Goal: Task Accomplishment & Management: Manage account settings

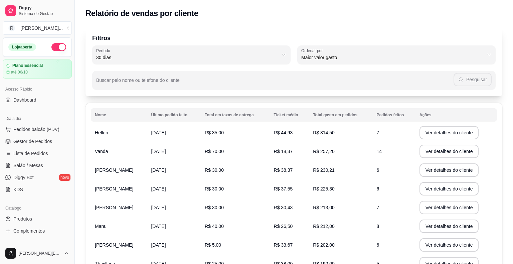
select select "30"
select select "HIGHEST_TOTAL_SPENT_WITH_ORDERS"
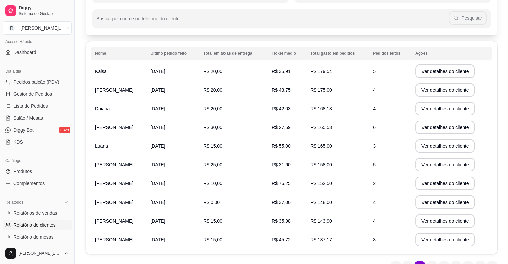
scroll to position [85, 0]
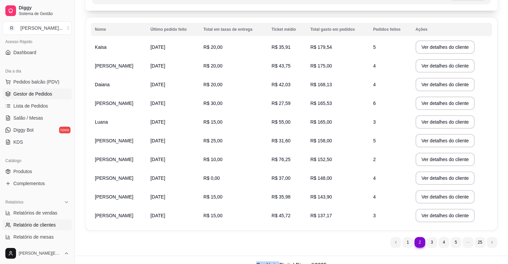
click at [48, 93] on span "Gestor de Pedidos" at bounding box center [32, 93] width 39 height 7
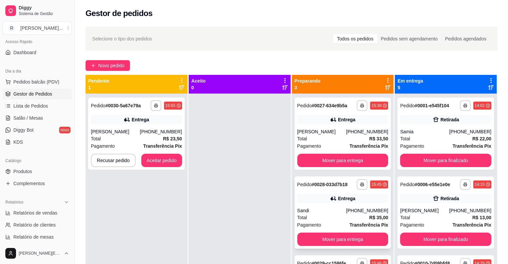
click at [331, 219] on div "Total R$ 35,00" at bounding box center [342, 217] width 91 height 7
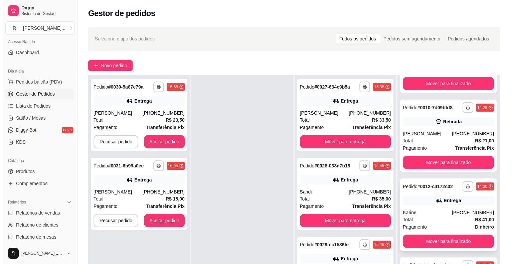
scroll to position [101, 0]
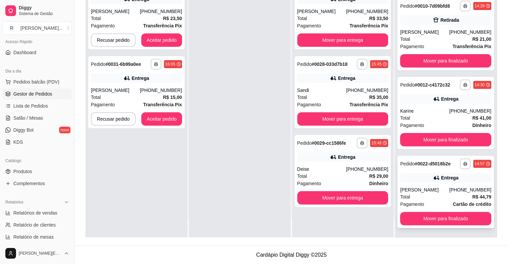
click at [428, 197] on div "Total R$ 44,79" at bounding box center [445, 196] width 91 height 7
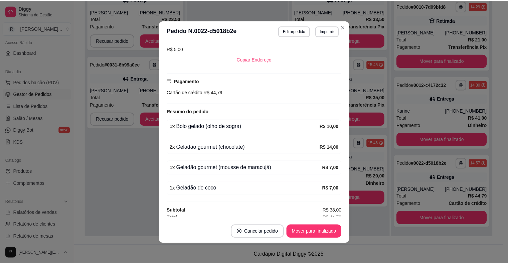
scroll to position [147, 0]
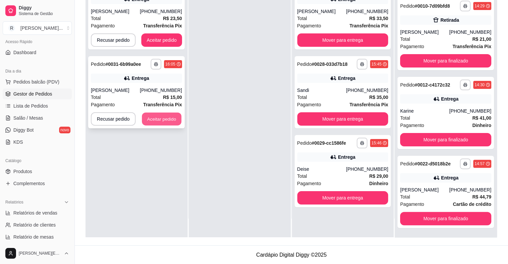
click at [164, 123] on button "Aceitar pedido" at bounding box center [161, 118] width 39 height 13
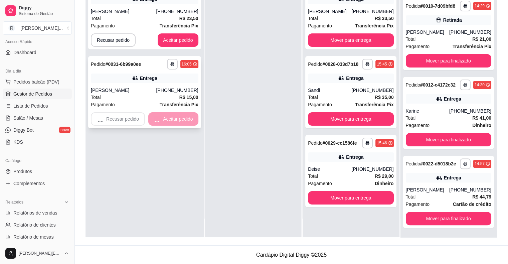
scroll to position [143, 0]
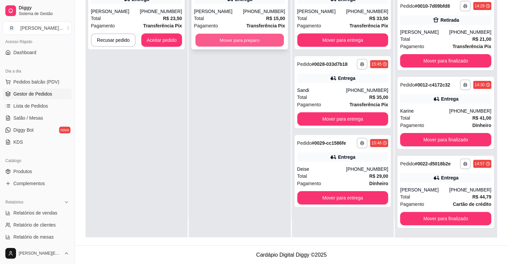
click at [199, 41] on button "Mover para preparo" at bounding box center [239, 40] width 88 height 13
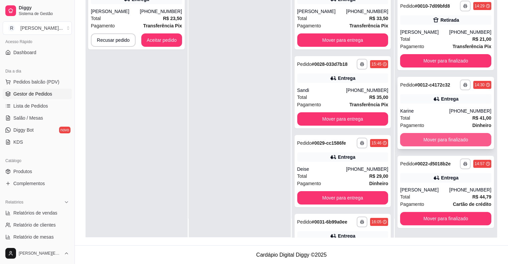
click at [407, 138] on button "Mover para finalizado" at bounding box center [445, 139] width 91 height 13
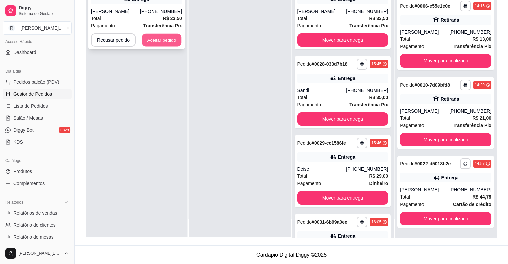
click at [177, 43] on button "Aceitar pedido" at bounding box center [161, 40] width 39 height 13
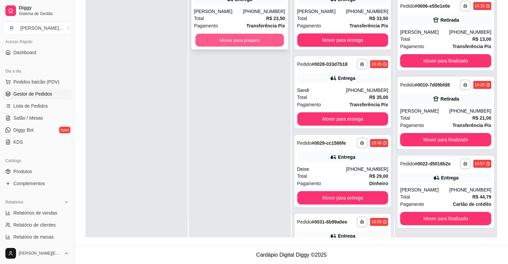
click at [220, 42] on button "Mover para preparo" at bounding box center [239, 40] width 88 height 13
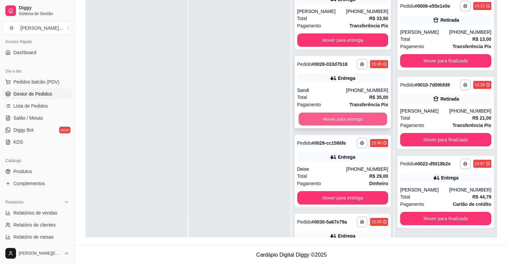
click at [328, 120] on button "Mover para entrega" at bounding box center [342, 118] width 88 height 13
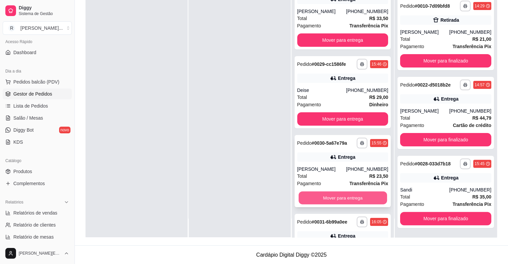
click at [323, 197] on button "Mover para entrega" at bounding box center [342, 197] width 88 height 13
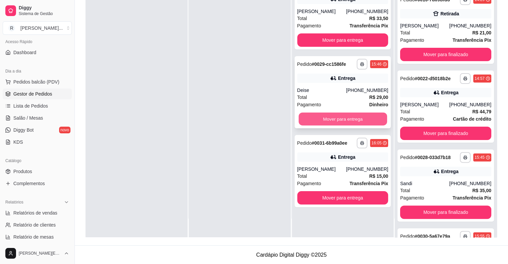
click at [327, 120] on button "Mover para entrega" at bounding box center [342, 118] width 88 height 13
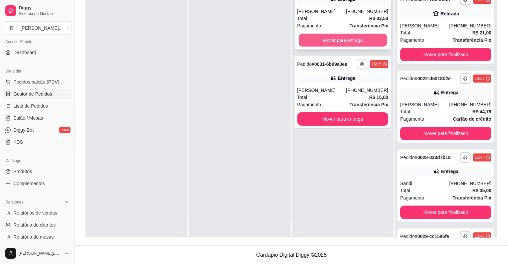
click at [320, 34] on button "Mover para entrega" at bounding box center [342, 40] width 88 height 13
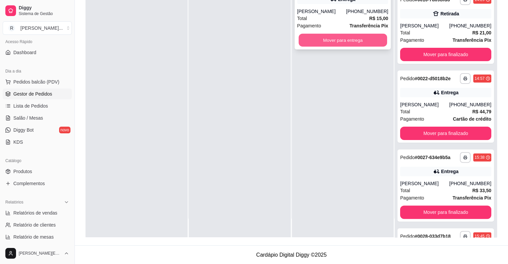
click at [321, 40] on button "Mover para entrega" at bounding box center [342, 40] width 88 height 13
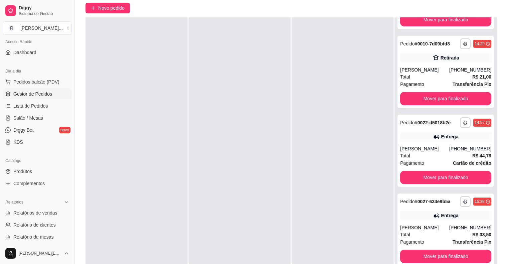
scroll to position [101, 0]
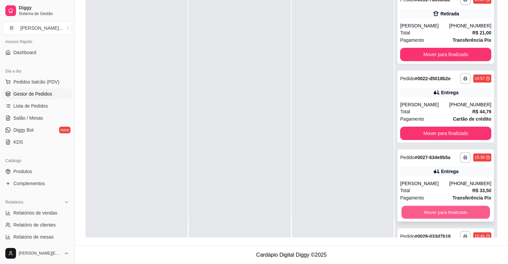
click at [433, 215] on button "Mover para finalizado" at bounding box center [445, 212] width 88 height 13
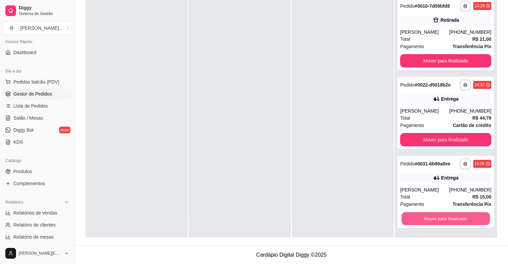
click at [433, 215] on button "Mover para finalizado" at bounding box center [445, 218] width 88 height 13
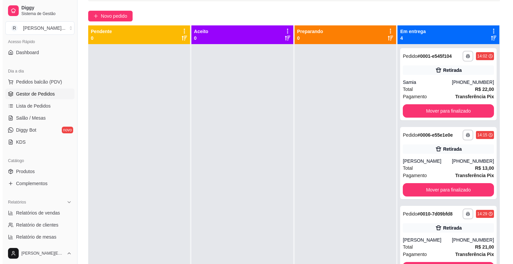
scroll to position [49, 0]
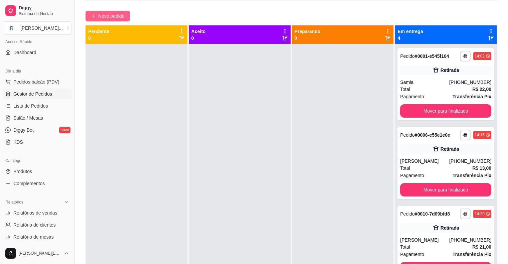
click at [112, 14] on span "Novo pedido" at bounding box center [111, 15] width 26 height 7
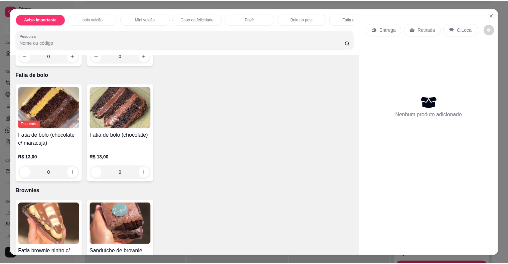
scroll to position [719, 0]
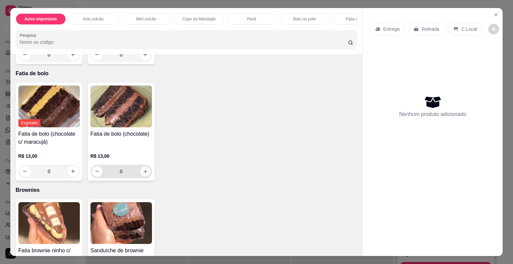
click at [143, 174] on icon "increase-product-quantity" at bounding box center [145, 171] width 5 height 5
type input "1"
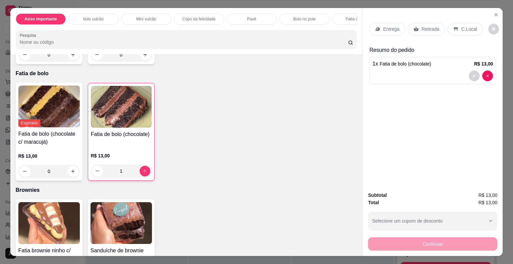
click at [425, 26] on p "Retirada" at bounding box center [430, 29] width 18 height 7
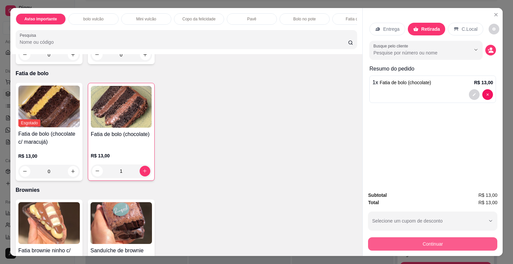
click at [411, 240] on button "Continuar" at bounding box center [432, 243] width 129 height 13
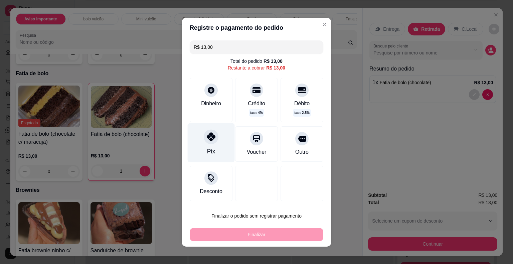
click at [210, 135] on icon at bounding box center [211, 136] width 9 height 9
type input "R$ 0,00"
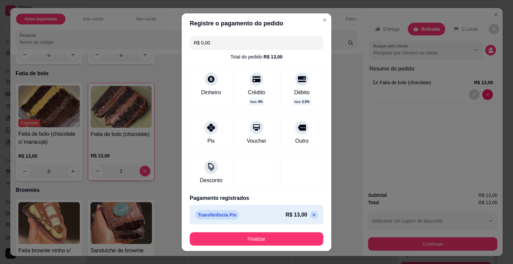
click at [249, 230] on div "Finalizar" at bounding box center [257, 237] width 134 height 16
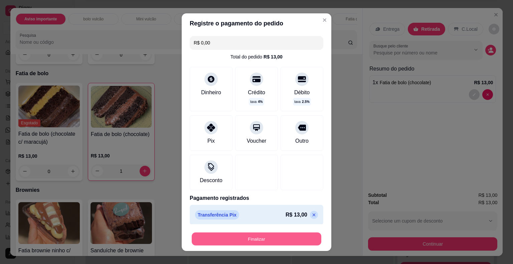
click at [249, 233] on button "Finalizar" at bounding box center [257, 238] width 130 height 13
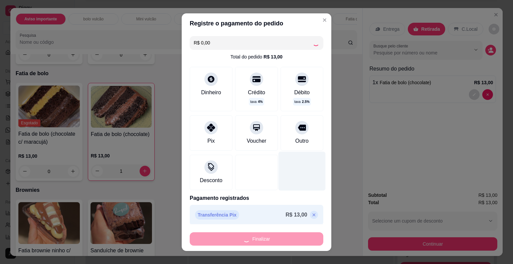
type input "0"
type input "-R$ 13,00"
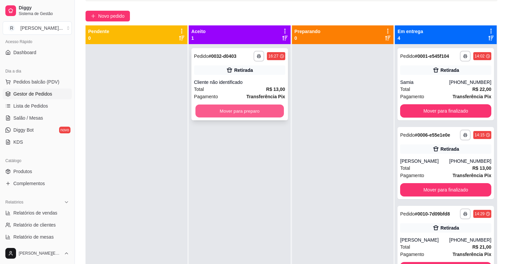
click at [264, 108] on button "Mover para preparo" at bounding box center [239, 110] width 88 height 13
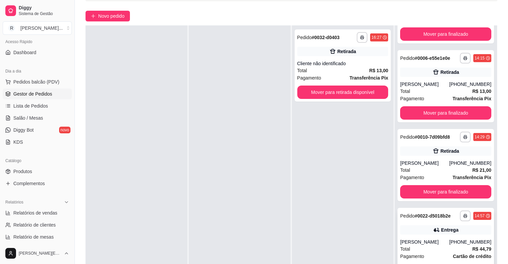
scroll to position [101, 0]
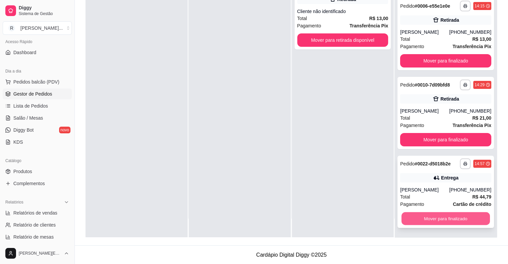
click at [442, 220] on button "Mover para finalizado" at bounding box center [445, 218] width 88 height 13
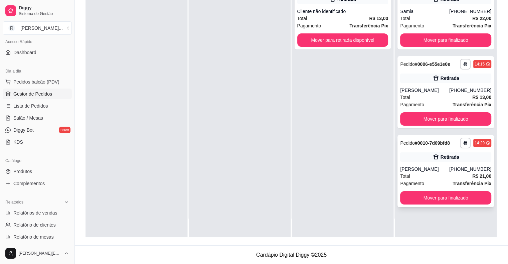
scroll to position [0, 0]
click at [418, 196] on button "Mover para finalizado" at bounding box center [445, 197] width 88 height 13
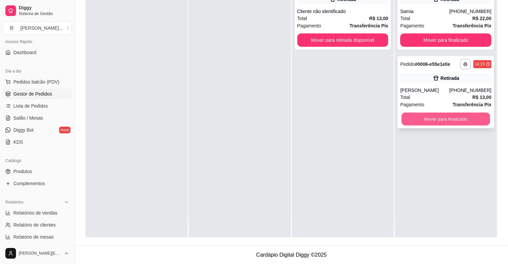
click at [415, 120] on button "Mover para finalizado" at bounding box center [445, 118] width 88 height 13
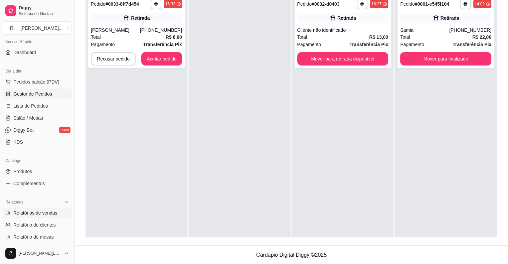
click at [16, 211] on span "Relatórios de vendas" at bounding box center [35, 212] width 44 height 7
select select "ALL"
select select "0"
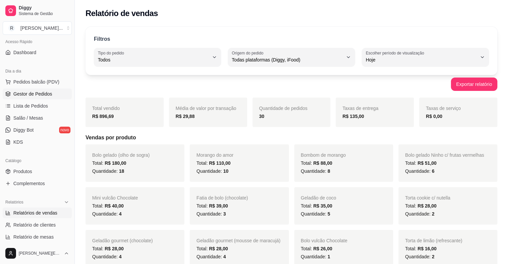
click at [19, 92] on span "Gestor de Pedidos" at bounding box center [32, 93] width 39 height 7
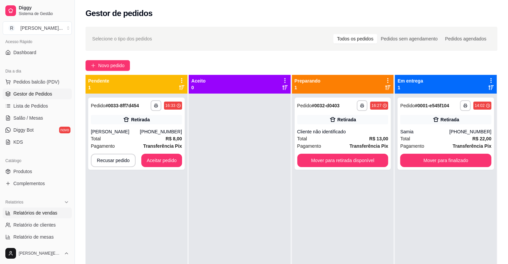
click at [37, 213] on span "Relatórios de vendas" at bounding box center [35, 212] width 44 height 7
select select "ALL"
select select "0"
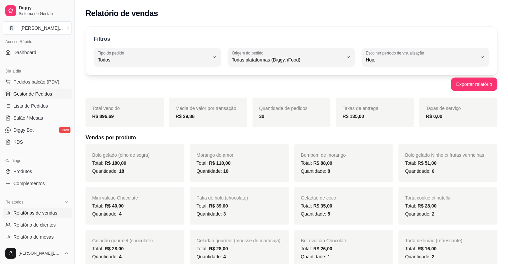
click at [25, 92] on span "Gestor de Pedidos" at bounding box center [32, 93] width 39 height 7
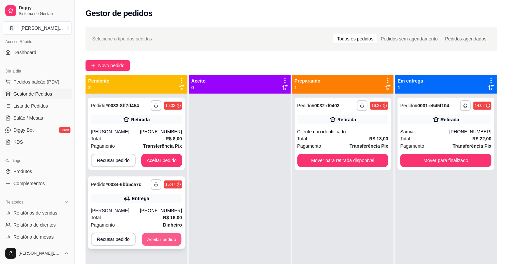
click at [151, 238] on button "Aceitar pedido" at bounding box center [161, 239] width 39 height 13
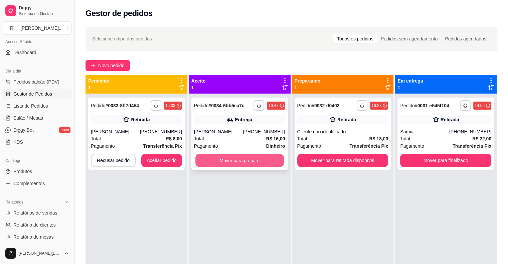
click at [253, 164] on button "Mover para preparo" at bounding box center [239, 160] width 88 height 13
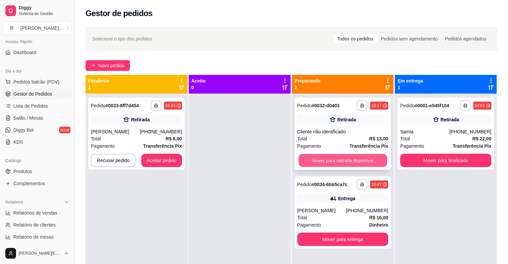
click at [328, 156] on button "Mover para retirada disponível" at bounding box center [342, 160] width 88 height 13
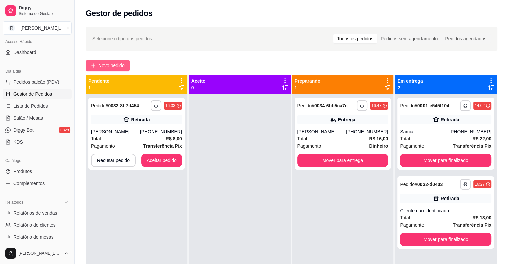
click at [98, 65] on span "Novo pedido" at bounding box center [111, 65] width 26 height 7
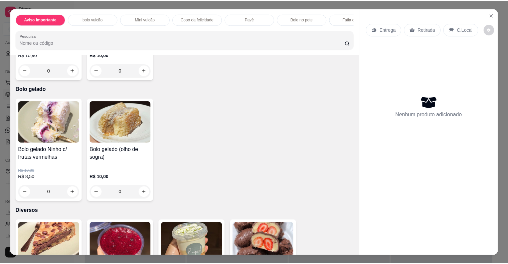
scroll to position [945, 0]
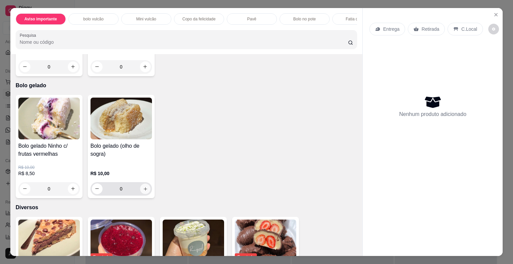
click at [144, 190] on icon "increase-product-quantity" at bounding box center [145, 188] width 5 height 5
type input "1"
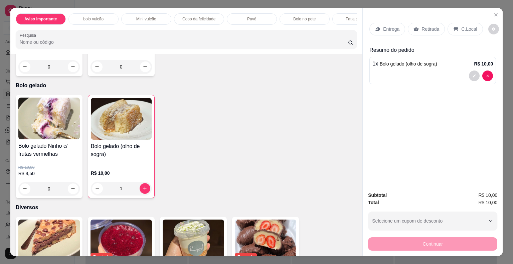
click at [376, 28] on icon at bounding box center [377, 28] width 2 height 1
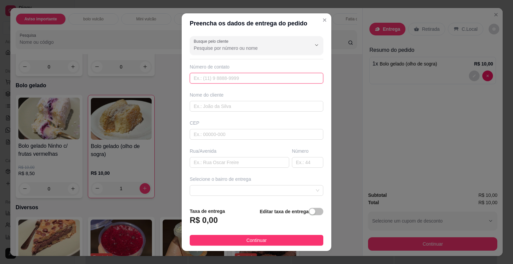
click at [211, 80] on input "text" at bounding box center [257, 78] width 134 height 11
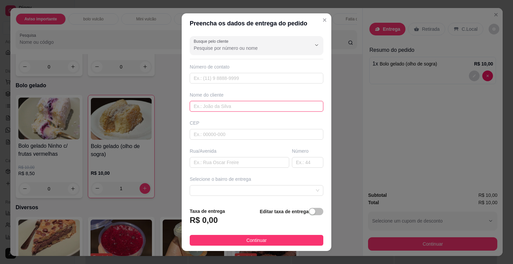
click at [208, 107] on input "text" at bounding box center [257, 106] width 134 height 11
click at [218, 190] on span at bounding box center [257, 190] width 126 height 10
type input "FRANCIELE"
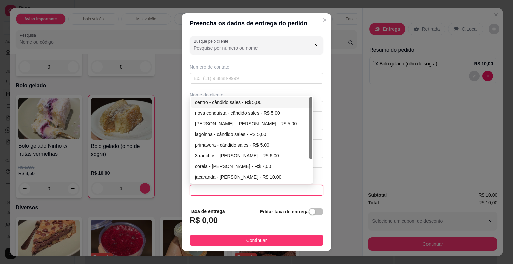
click at [203, 101] on div "centro - cândido sales - R$ 5,00" at bounding box center [251, 101] width 113 height 7
type input "[PERSON_NAME]"
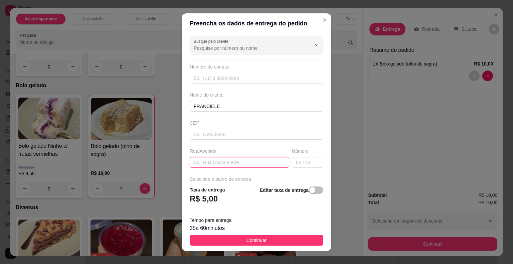
click at [204, 162] on input "text" at bounding box center [239, 162] width 99 height 11
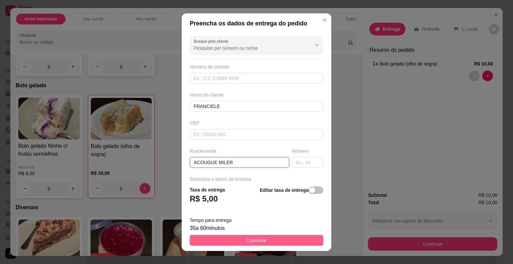
type input "ACOUGUE MILER"
click at [247, 238] on span "Continuar" at bounding box center [256, 239] width 20 height 7
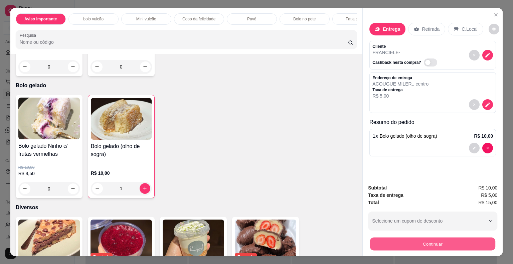
click at [390, 240] on button "Continuar" at bounding box center [432, 243] width 125 height 13
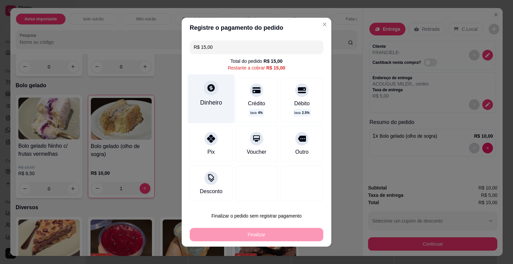
click at [208, 98] on div "Dinheiro" at bounding box center [211, 98] width 47 height 49
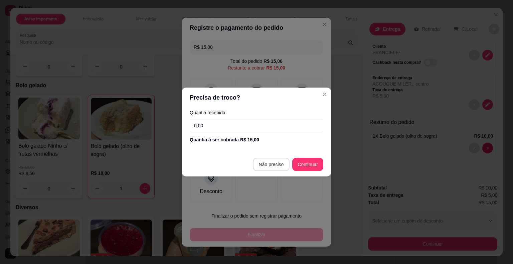
type input "R$ 0,00"
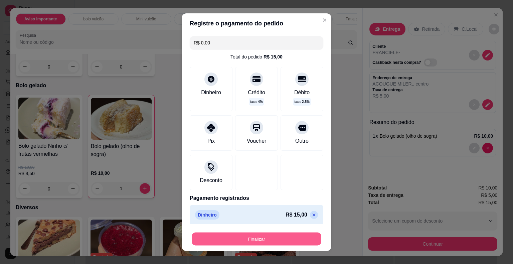
click at [253, 239] on button "Finalizar" at bounding box center [257, 238] width 130 height 13
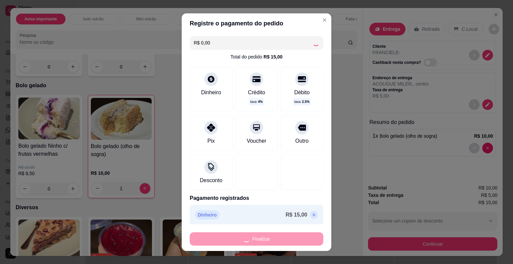
type input "0"
type input "-R$ 15,00"
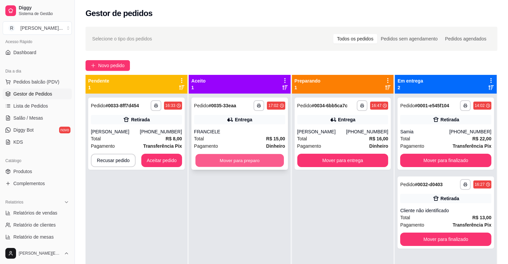
click at [256, 161] on button "Mover para preparo" at bounding box center [239, 160] width 88 height 13
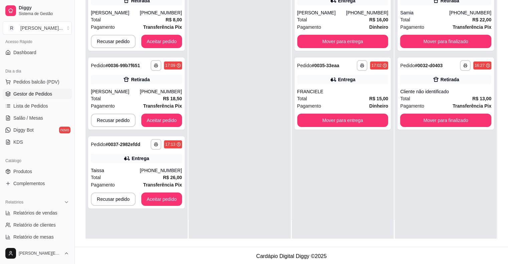
scroll to position [101, 0]
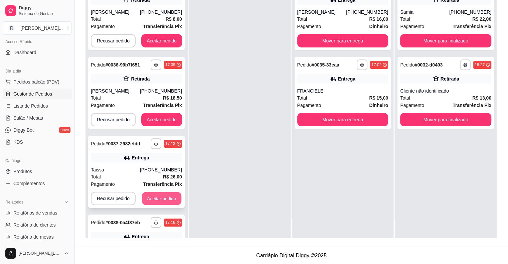
click at [154, 198] on button "Aceitar pedido" at bounding box center [161, 198] width 39 height 13
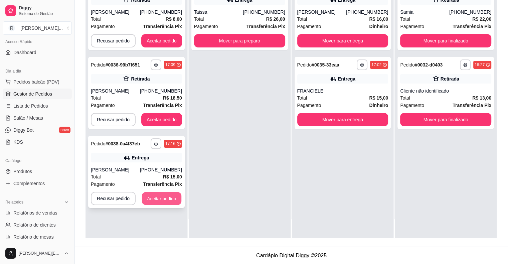
click at [154, 198] on button "Aceitar pedido" at bounding box center [161, 198] width 39 height 13
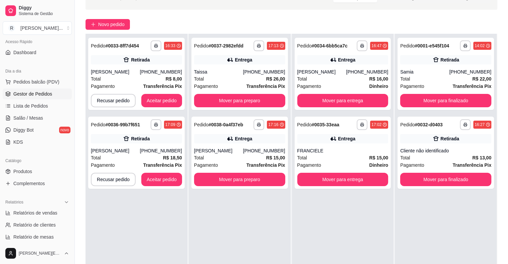
scroll to position [38, 0]
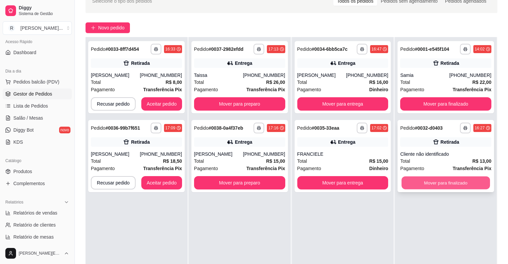
click at [435, 178] on button "Mover para finalizado" at bounding box center [445, 182] width 88 height 13
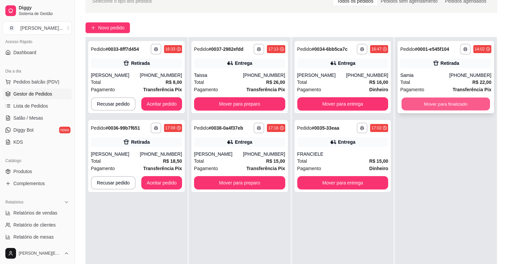
click at [430, 104] on button "Mover para finalizado" at bounding box center [445, 103] width 88 height 13
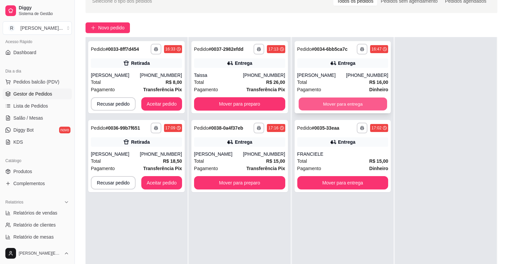
click at [311, 104] on button "Mover para entrega" at bounding box center [342, 103] width 88 height 13
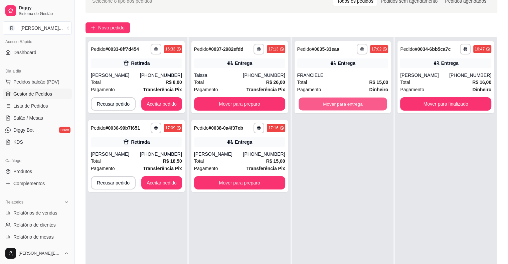
click at [311, 104] on button "Mover para entrega" at bounding box center [342, 103] width 88 height 13
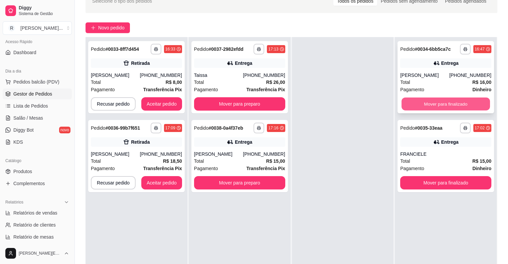
click at [404, 106] on button "Mover para finalizado" at bounding box center [445, 103] width 88 height 13
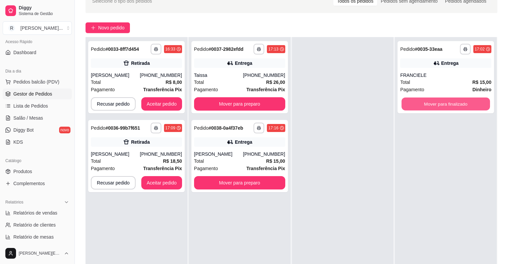
click at [404, 106] on button "Mover para finalizado" at bounding box center [445, 103] width 88 height 13
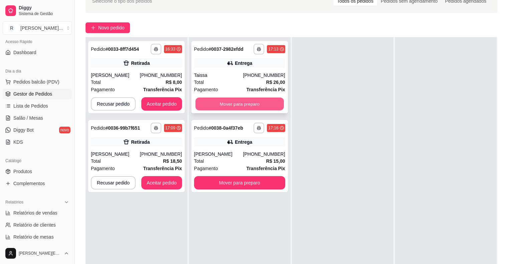
click at [248, 106] on button "Mover para preparo" at bounding box center [239, 103] width 88 height 13
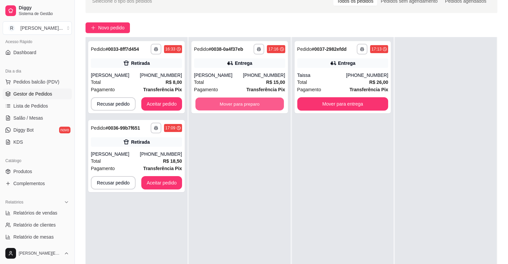
click at [248, 106] on button "Mover para preparo" at bounding box center [239, 103] width 88 height 13
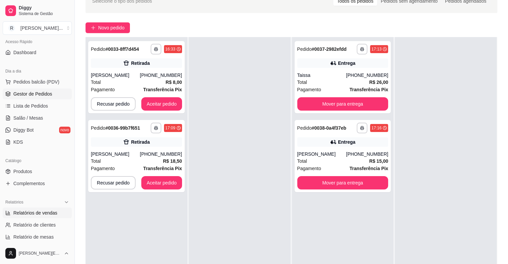
click at [41, 214] on span "Relatórios de vendas" at bounding box center [35, 212] width 44 height 7
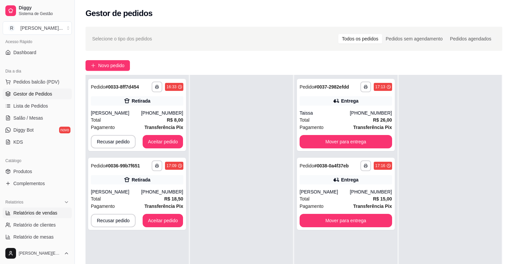
select select "ALL"
select select "0"
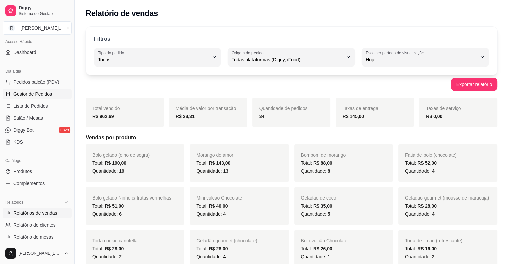
click at [25, 89] on link "Gestor de Pedidos" at bounding box center [37, 93] width 69 height 11
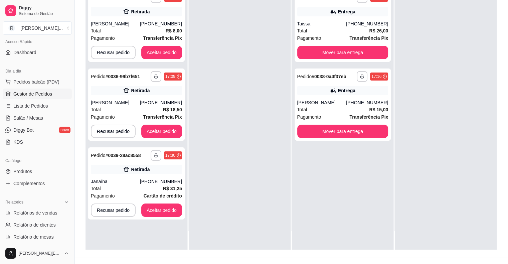
scroll to position [89, 0]
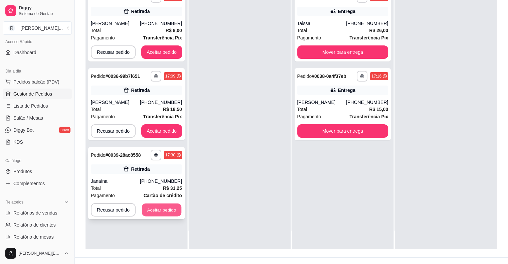
click at [163, 207] on button "Aceitar pedido" at bounding box center [161, 209] width 39 height 13
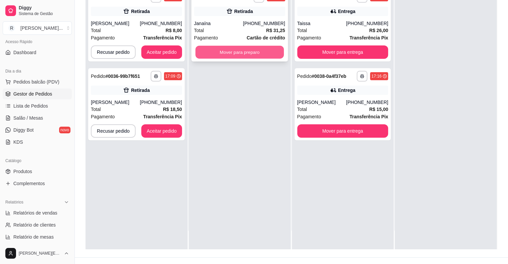
click at [242, 51] on button "Mover para preparo" at bounding box center [239, 52] width 88 height 13
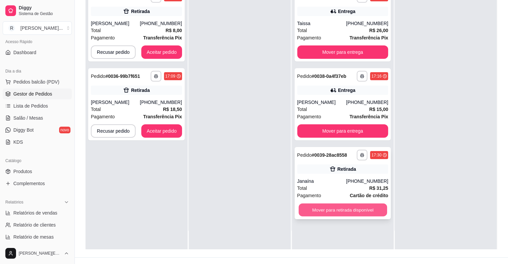
click at [347, 209] on button "Mover para retirada disponível" at bounding box center [342, 209] width 88 height 13
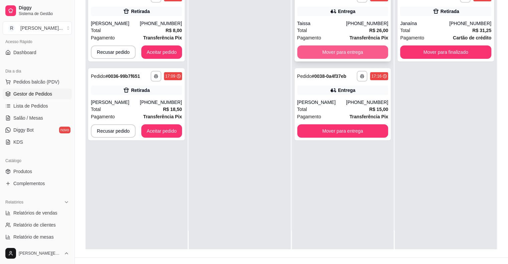
click at [350, 47] on button "Mover para entrega" at bounding box center [342, 51] width 91 height 13
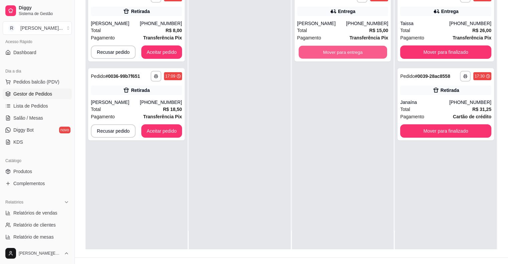
click at [350, 47] on button "Mover para entrega" at bounding box center [342, 52] width 88 height 13
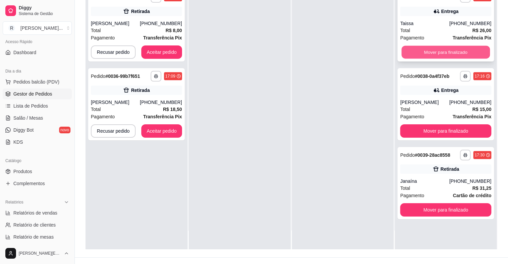
click at [410, 53] on button "Mover para finalizado" at bounding box center [445, 52] width 88 height 13
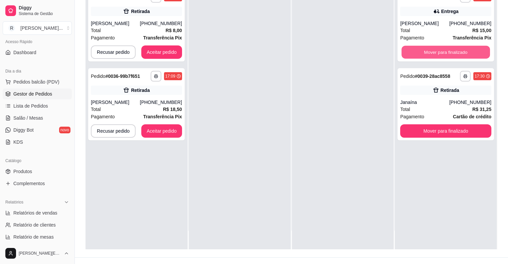
click at [410, 53] on button "Mover para finalizado" at bounding box center [445, 52] width 88 height 13
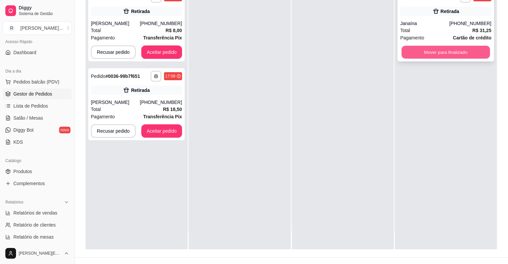
click at [411, 52] on button "Mover para finalizado" at bounding box center [445, 52] width 88 height 13
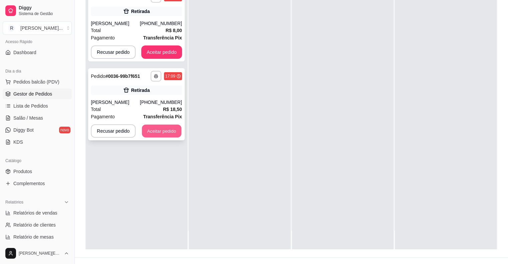
click at [173, 132] on button "Aceitar pedido" at bounding box center [161, 131] width 39 height 13
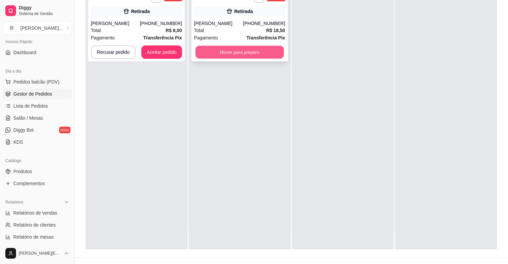
click at [214, 55] on button "Mover para preparo" at bounding box center [239, 52] width 88 height 13
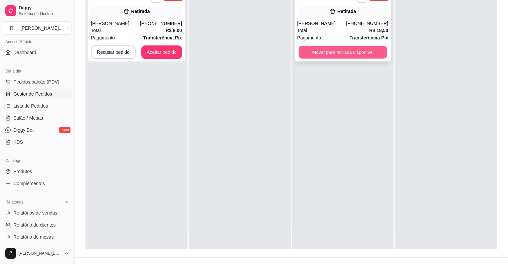
click at [303, 50] on button "Mover para retirada disponível" at bounding box center [342, 52] width 88 height 13
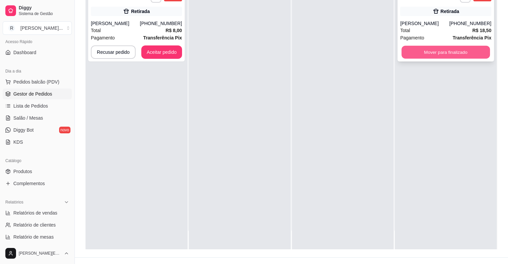
click at [419, 48] on button "Mover para finalizado" at bounding box center [445, 52] width 88 height 13
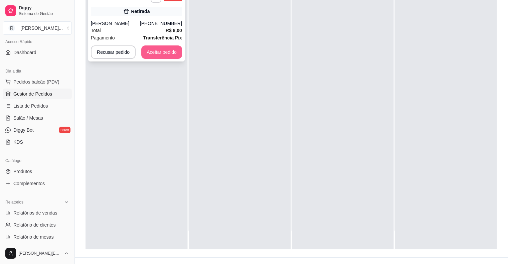
click at [169, 52] on button "Aceitar pedido" at bounding box center [161, 51] width 41 height 13
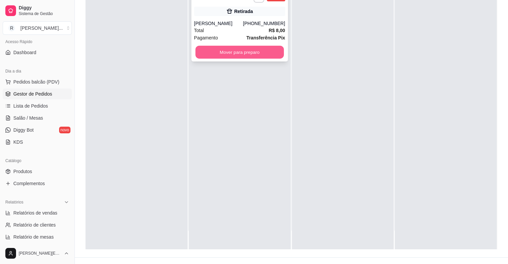
click at [217, 53] on button "Mover para preparo" at bounding box center [239, 52] width 88 height 13
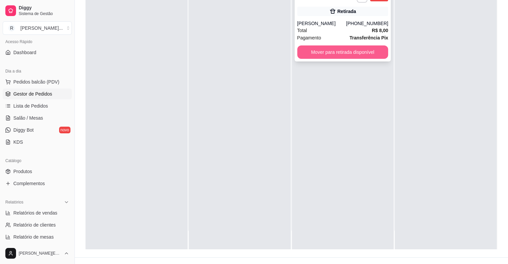
click at [313, 47] on button "Mover para retirada disponível" at bounding box center [342, 51] width 91 height 13
click at [363, 55] on button "Mover para retirada disponível" at bounding box center [342, 52] width 88 height 13
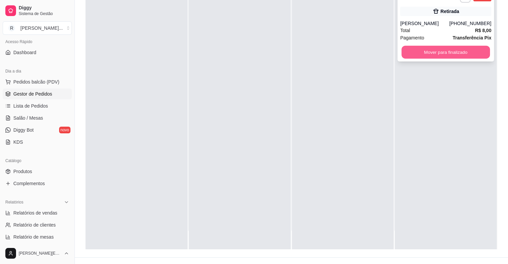
click at [406, 54] on button "Mover para finalizado" at bounding box center [445, 52] width 88 height 13
click at [416, 55] on button "Mover para finalizado" at bounding box center [445, 52] width 88 height 13
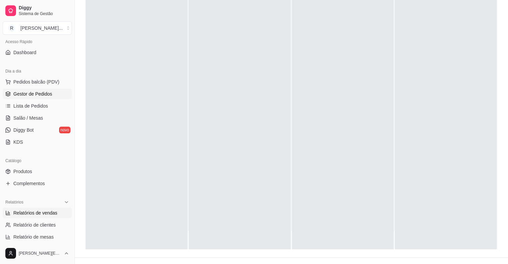
click at [50, 215] on span "Relatórios de vendas" at bounding box center [35, 212] width 44 height 7
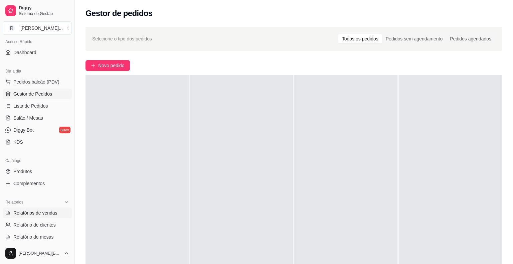
select select "ALL"
select select "0"
